Goal: Task Accomplishment & Management: Manage account settings

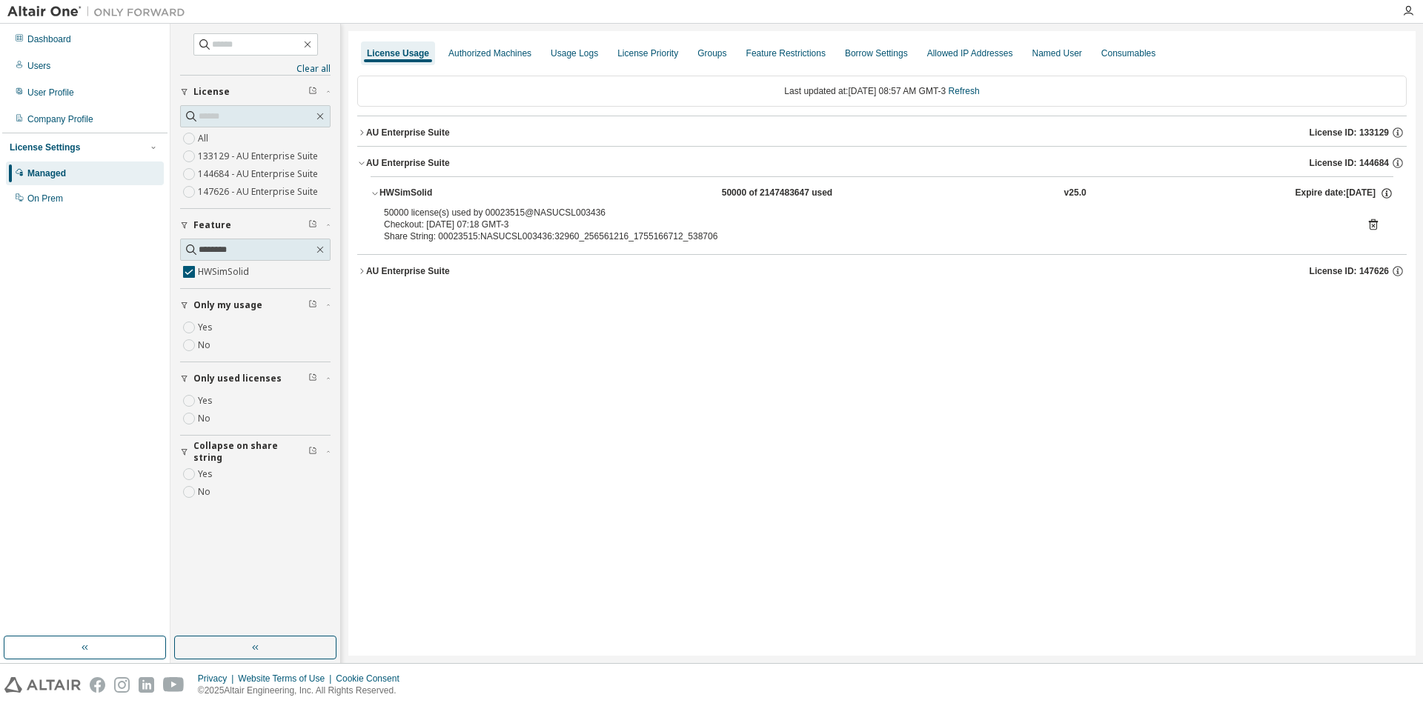
click at [1370, 229] on icon at bounding box center [1373, 224] width 13 height 13
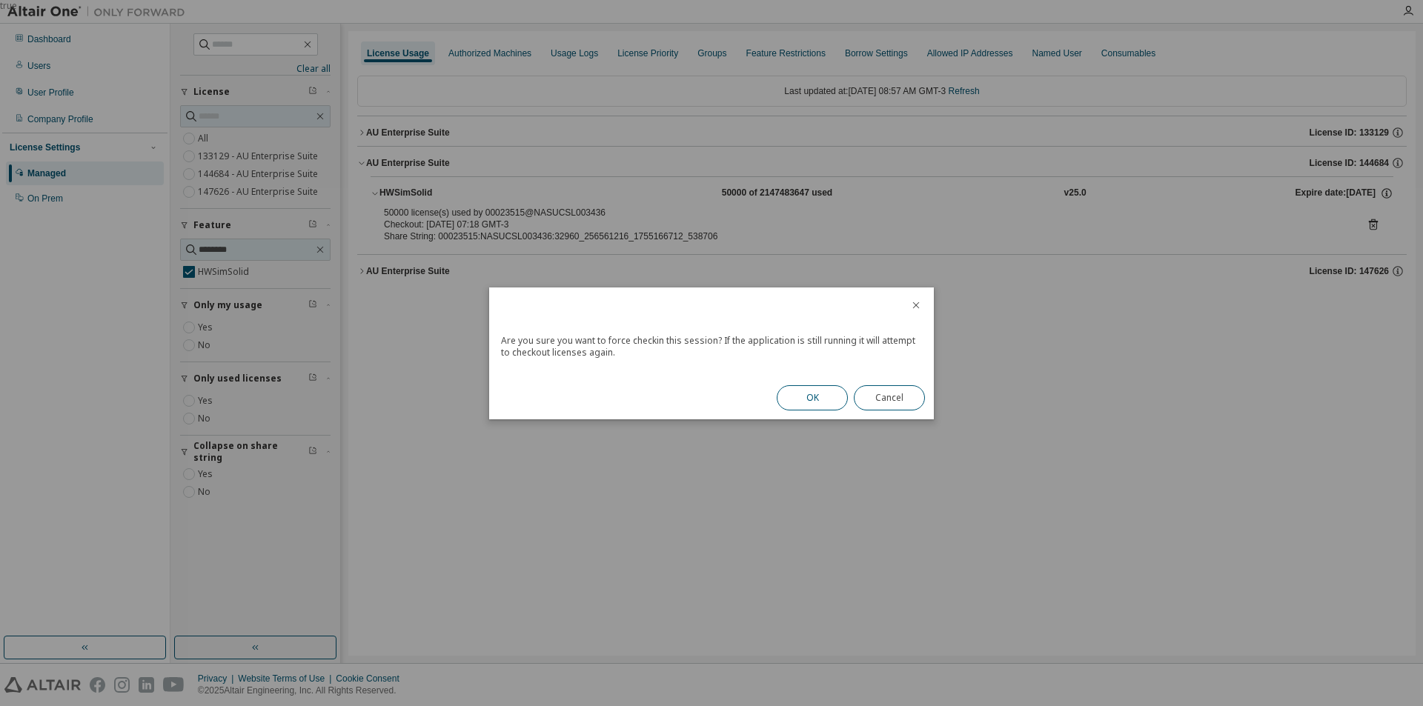
click at [815, 401] on button "OK" at bounding box center [812, 397] width 71 height 25
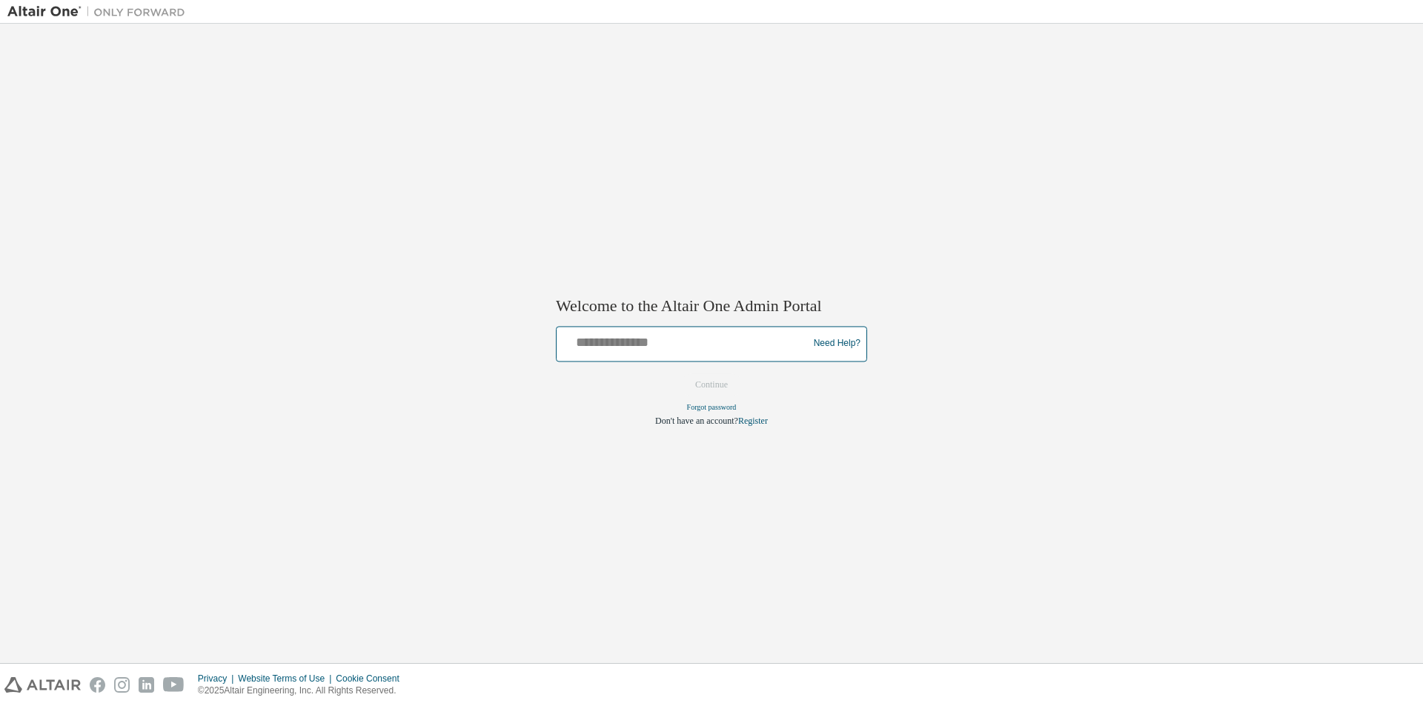
click at [656, 336] on input "text" at bounding box center [685, 340] width 244 height 21
type input "**********"
click at [728, 388] on button "Continue" at bounding box center [712, 385] width 64 height 22
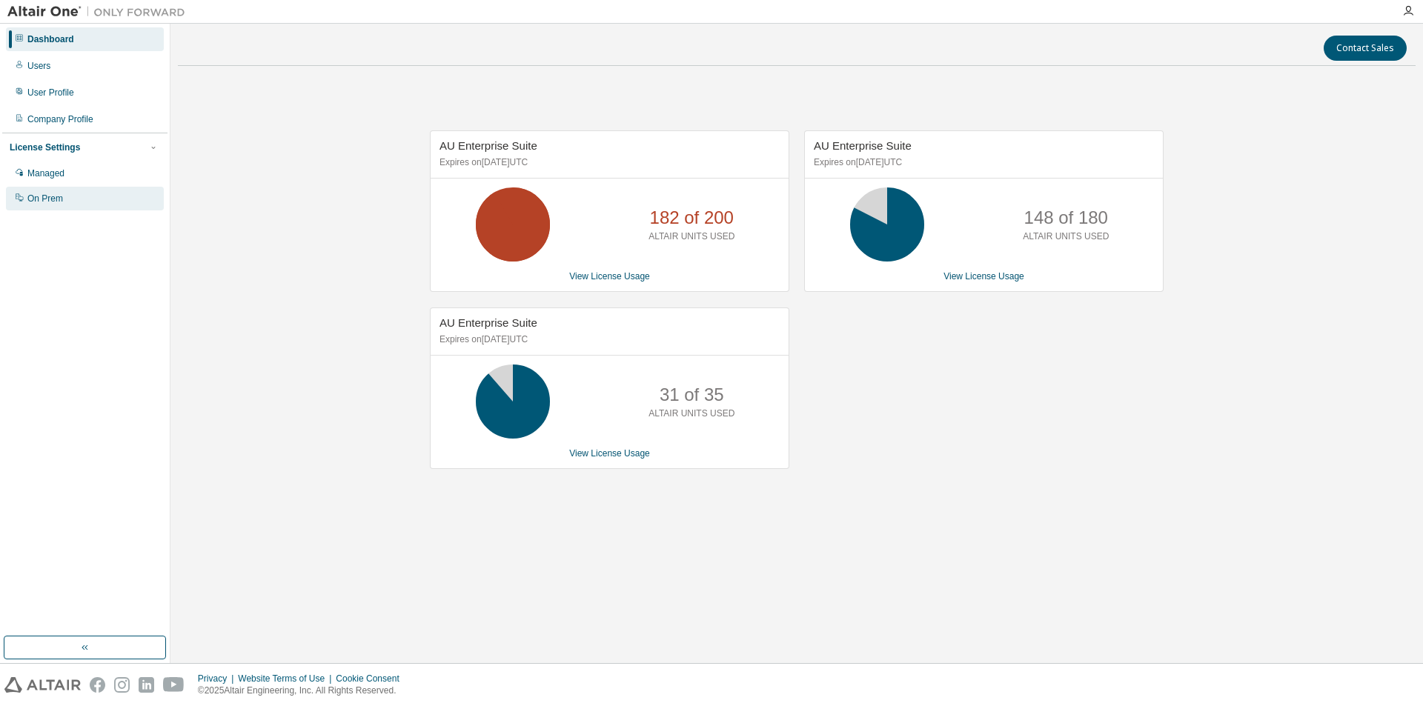
click at [58, 196] on div "On Prem" at bounding box center [45, 199] width 36 height 12
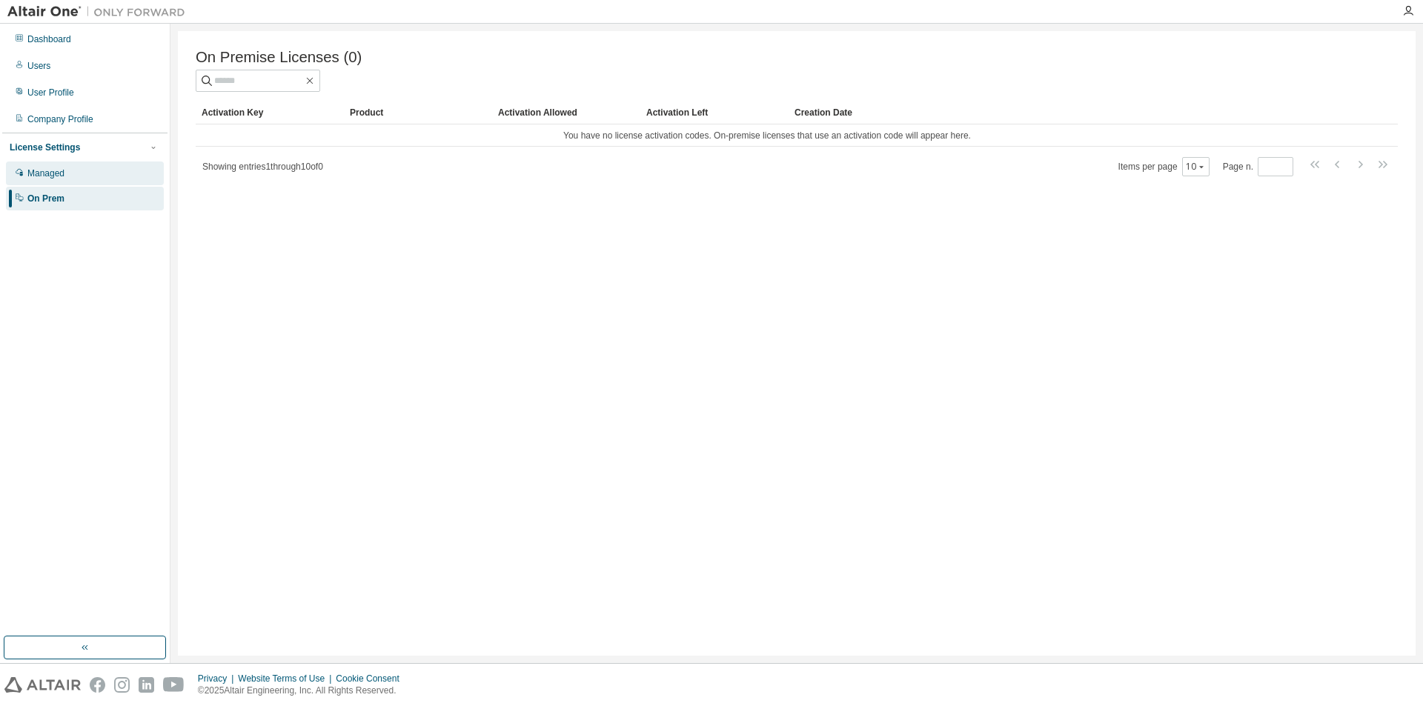
click at [53, 179] on div "Managed" at bounding box center [45, 174] width 37 height 12
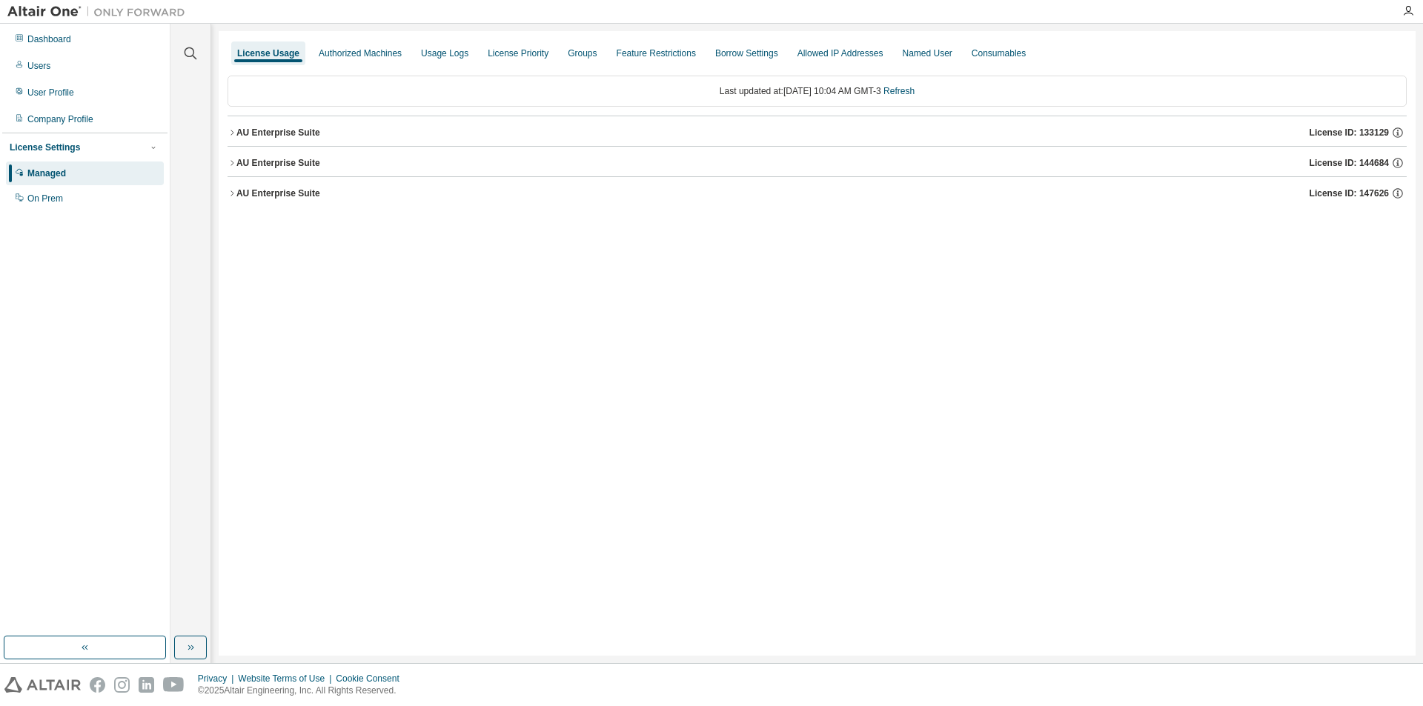
click at [234, 160] on icon "button" at bounding box center [232, 163] width 9 height 9
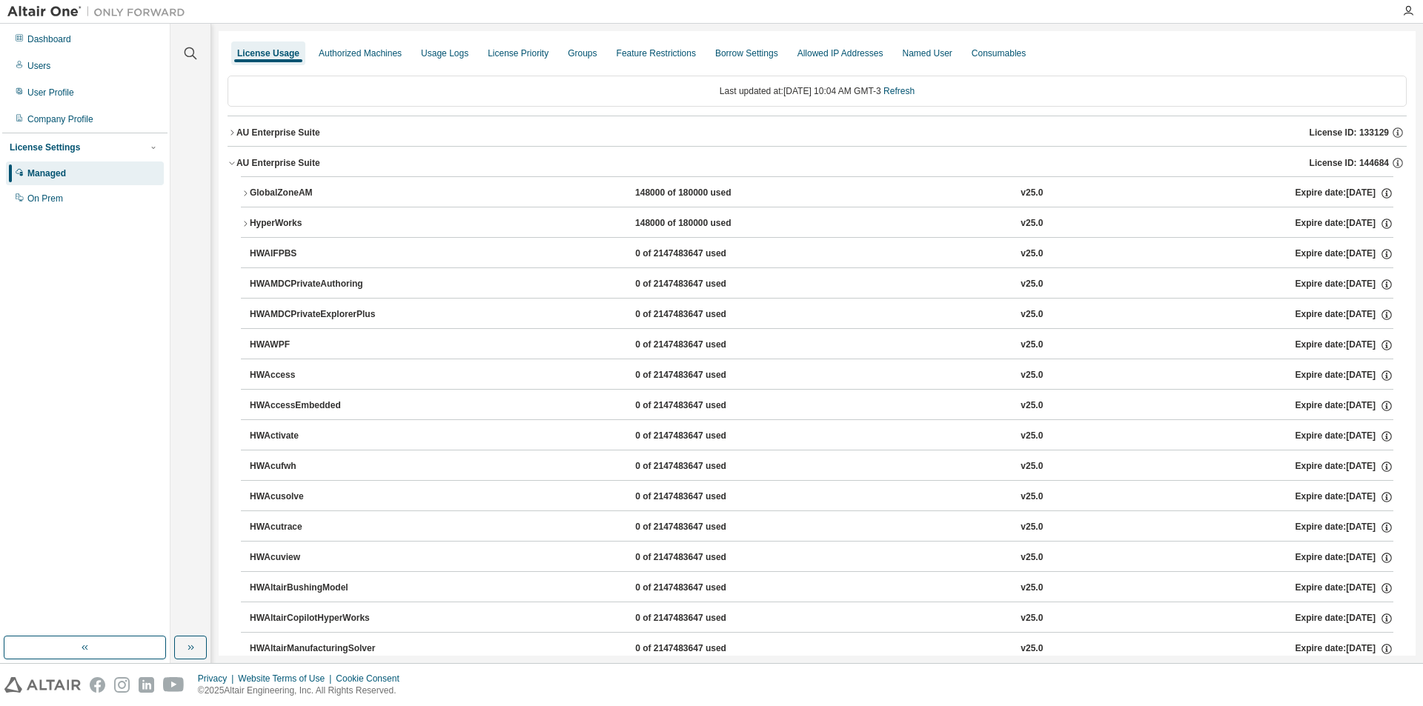
click at [191, 664] on div "Privacy Website Terms of Use Cookie Consent © 2025 Altair Engineering, Inc. All…" at bounding box center [711, 685] width 1423 height 42
click at [193, 651] on icon "button" at bounding box center [191, 648] width 12 height 12
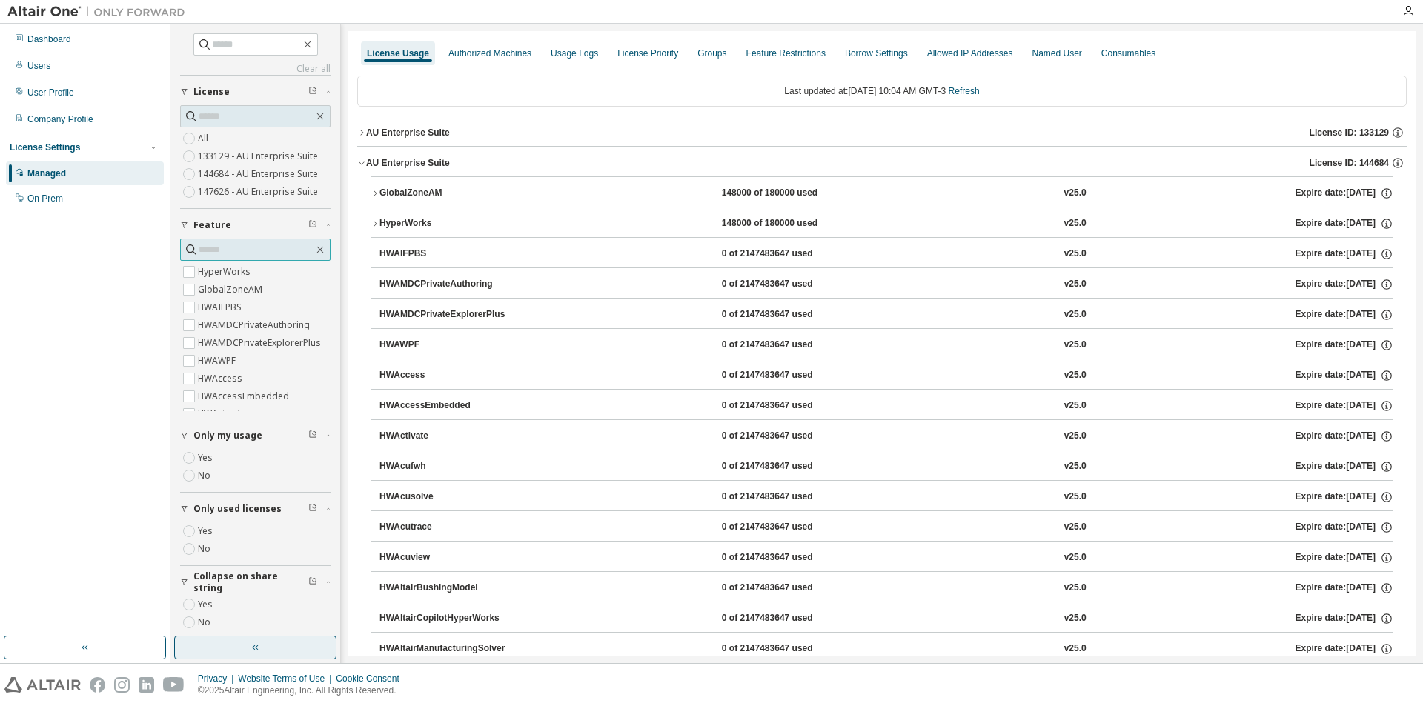
click at [228, 255] on input "text" at bounding box center [256, 249] width 115 height 15
type input "******"
click at [228, 323] on label "HWSimSolid" at bounding box center [225, 326] width 54 height 18
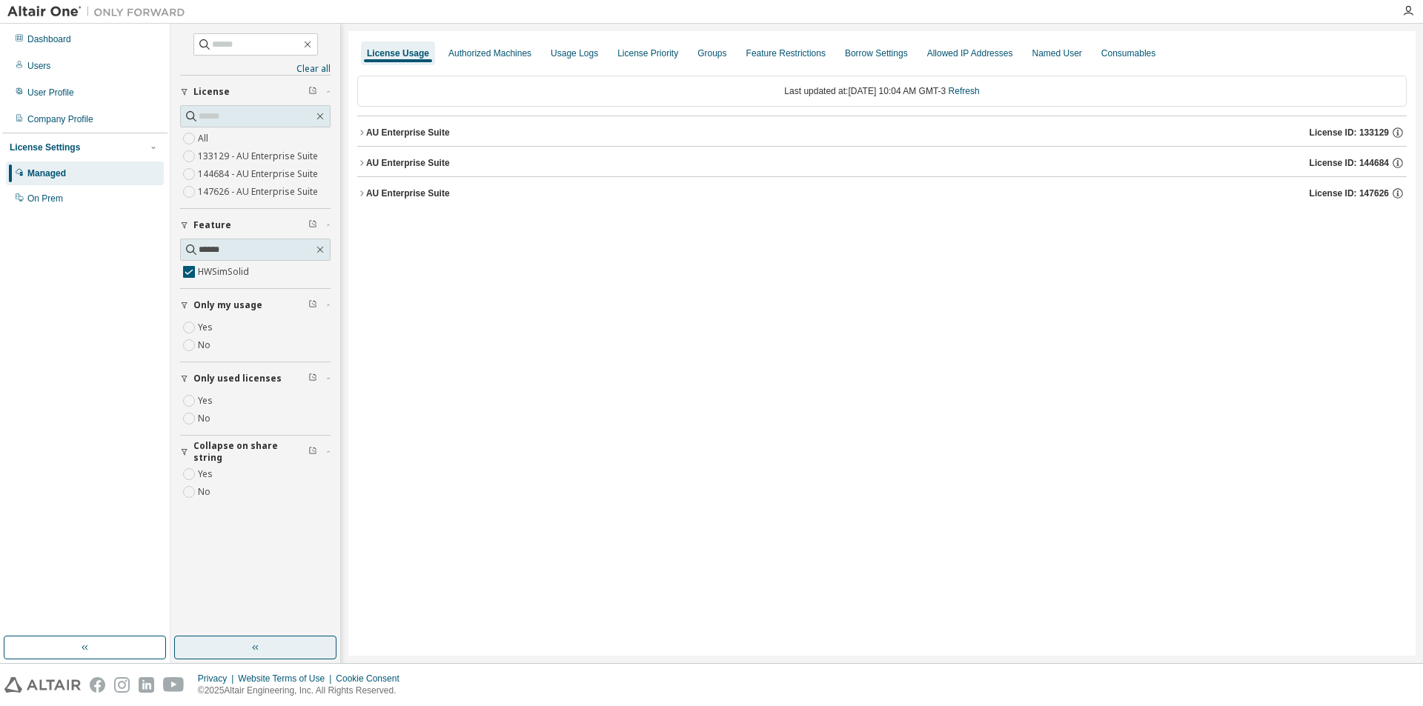
click at [359, 163] on icon "button" at bounding box center [361, 163] width 9 height 9
click at [1251, 191] on div "HWSimSolid 50000 of 2147483647 used v25.0 Expire date: [DATE]" at bounding box center [887, 193] width 1014 height 13
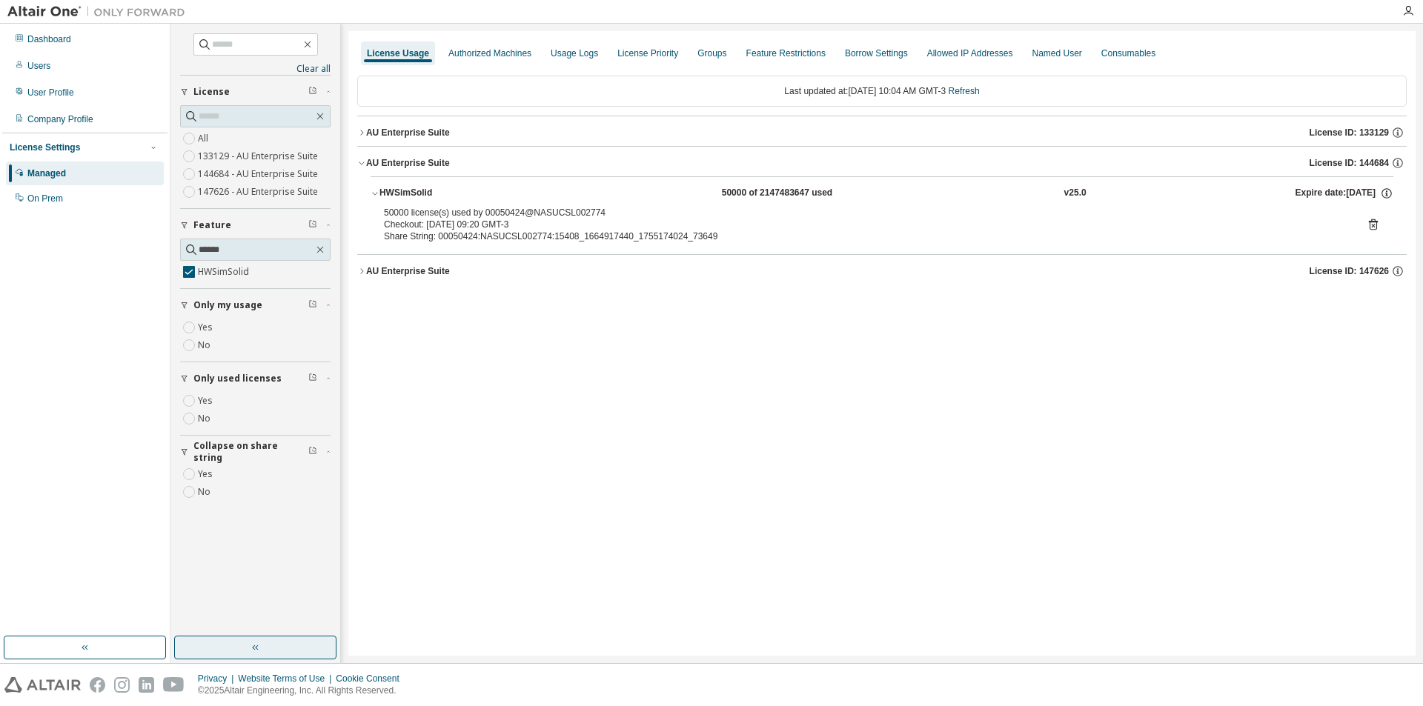
click at [1379, 217] on div "50000 license(s) used by 00050424@NASUCSL002774 Checkout: [DATE] 09:20 GMT-3 Sh…" at bounding box center [882, 225] width 996 height 36
click at [1377, 219] on icon at bounding box center [1373, 224] width 13 height 13
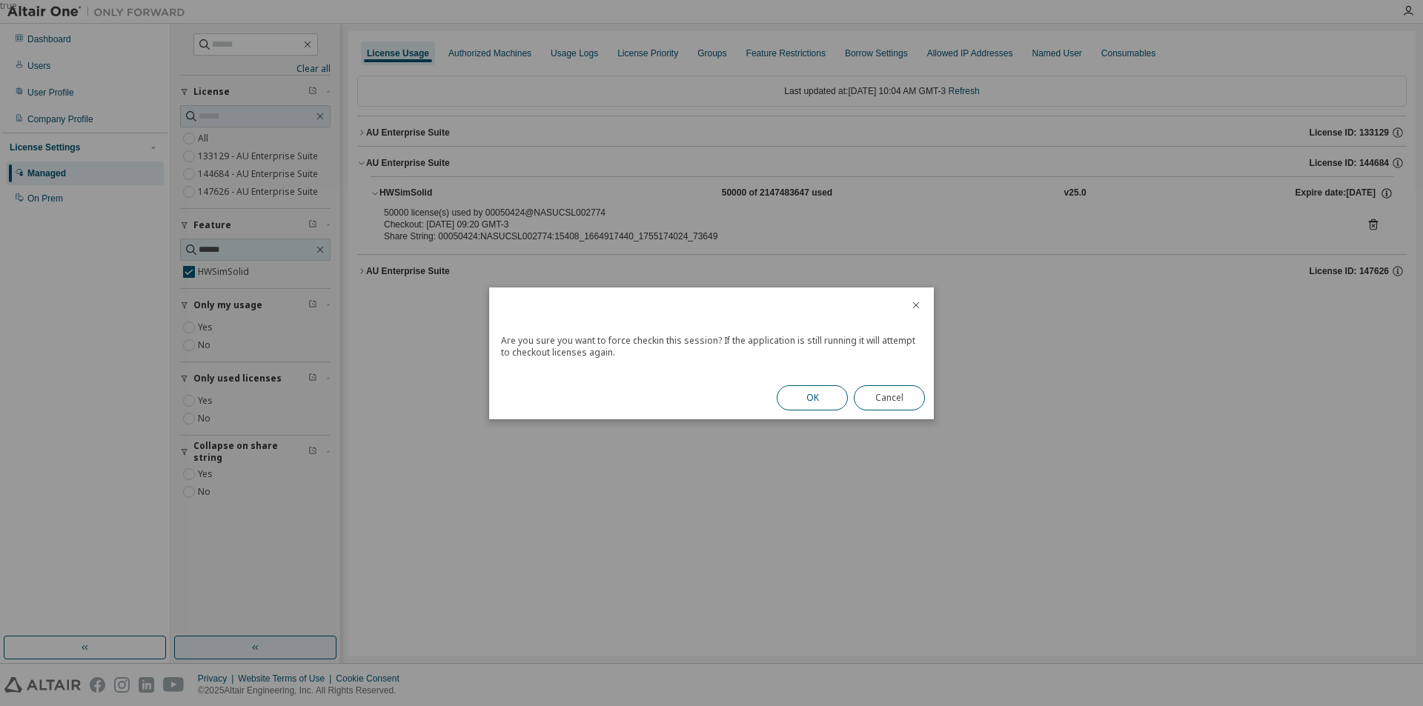
click at [802, 394] on button "OK" at bounding box center [812, 397] width 71 height 25
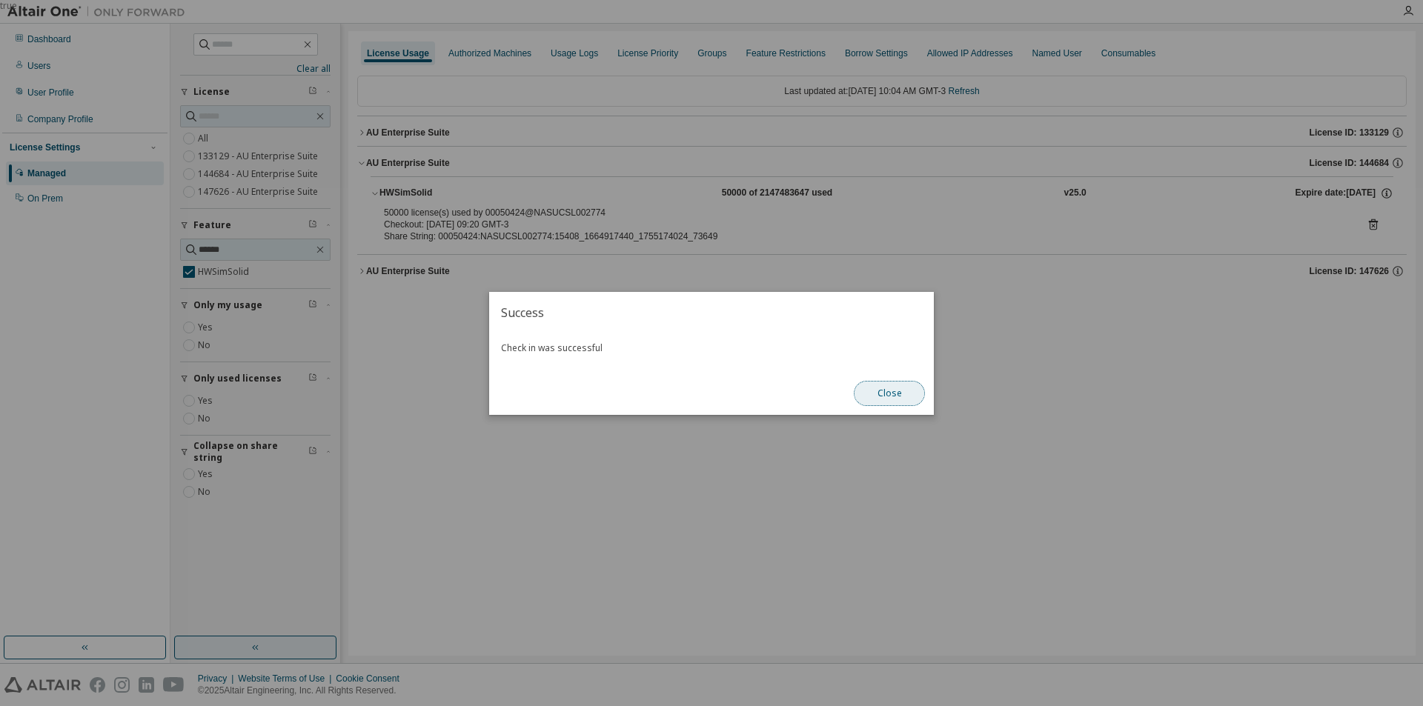
click at [877, 399] on button "Close" at bounding box center [889, 393] width 71 height 25
